Goal: Find specific page/section: Find specific page/section

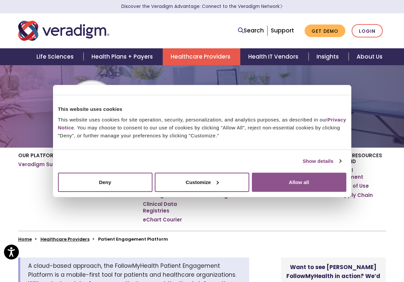
click at [321, 186] on button "Allow all" at bounding box center [299, 182] width 94 height 19
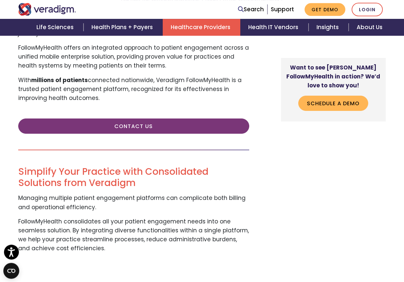
scroll to position [304, 0]
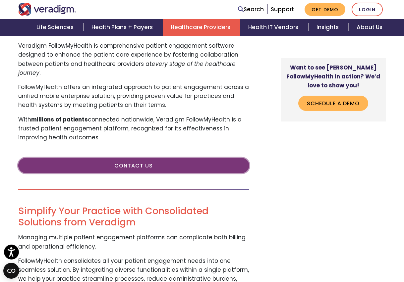
click at [129, 158] on link "Contact Us" at bounding box center [133, 165] width 231 height 15
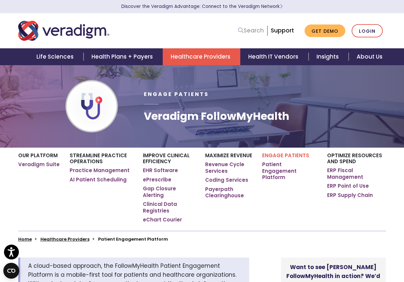
click at [249, 31] on link "Search" at bounding box center [251, 30] width 26 height 9
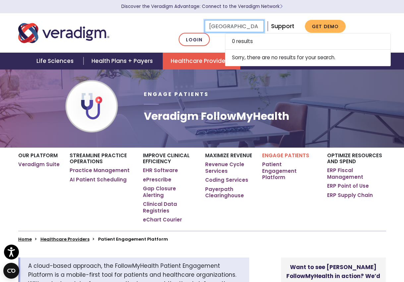
type input "douglasville"
